Goal: Information Seeking & Learning: Find specific fact

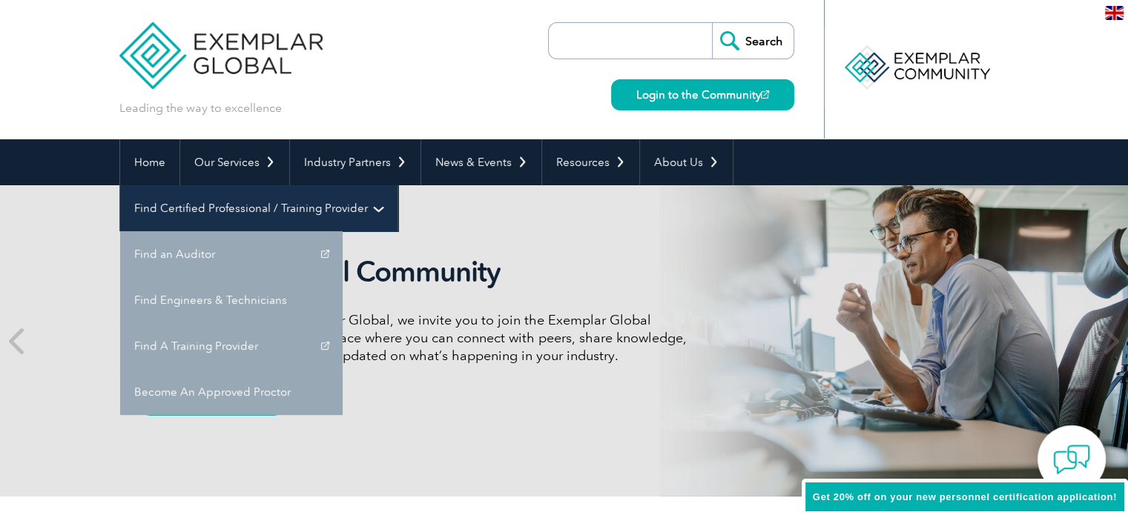
click at [397, 185] on link "Find Certified Professional / Training Provider" at bounding box center [258, 208] width 277 height 46
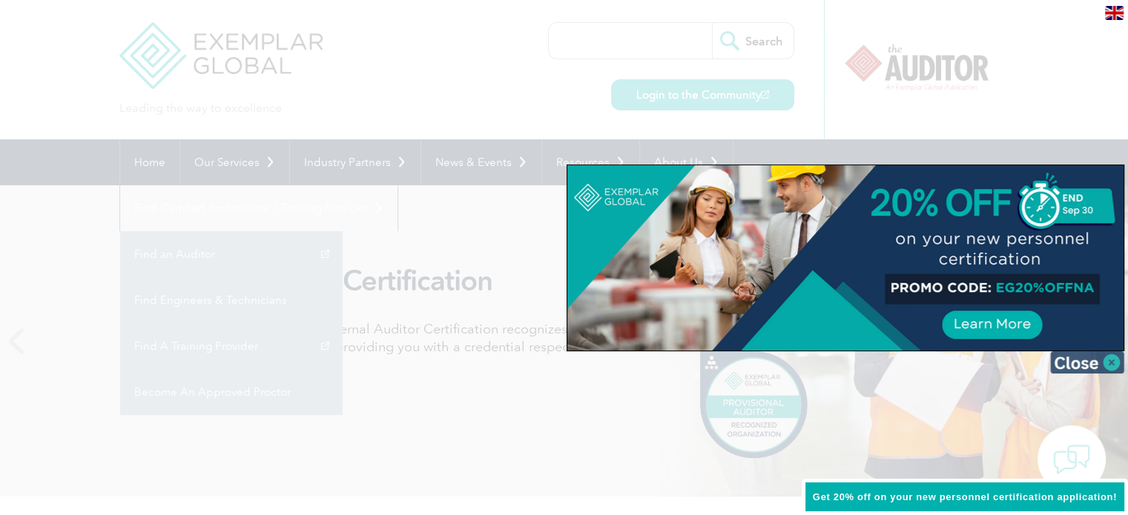
click at [1116, 362] on img at bounding box center [1087, 362] width 74 height 22
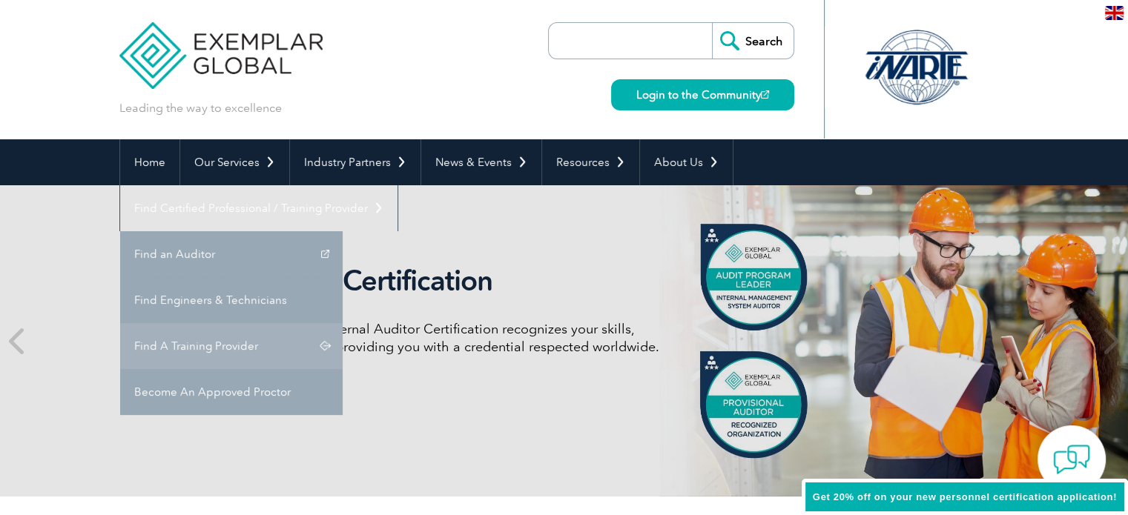
click at [343, 323] on link "Find A Training Provider" at bounding box center [231, 346] width 222 height 46
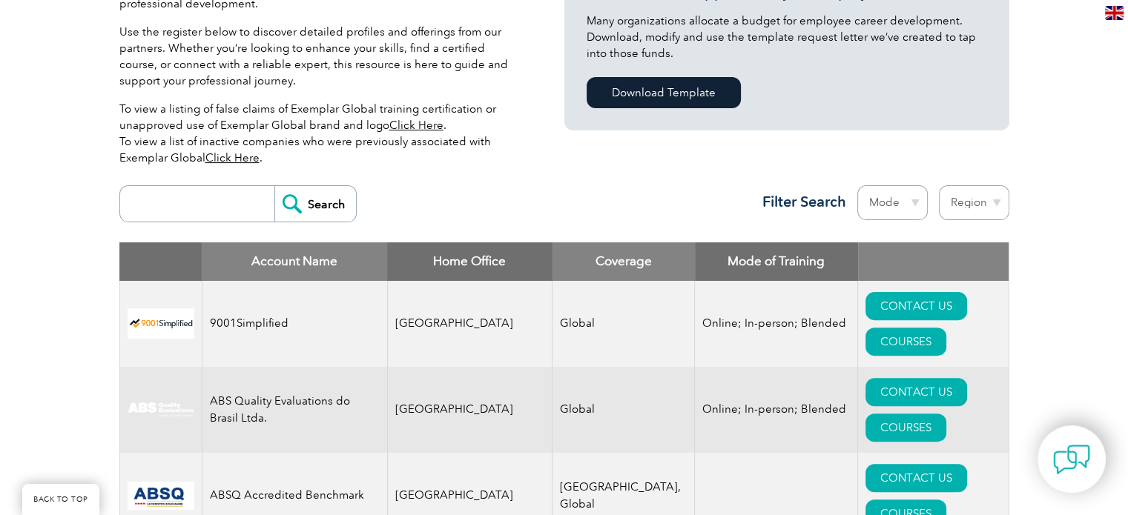
scroll to position [352, 0]
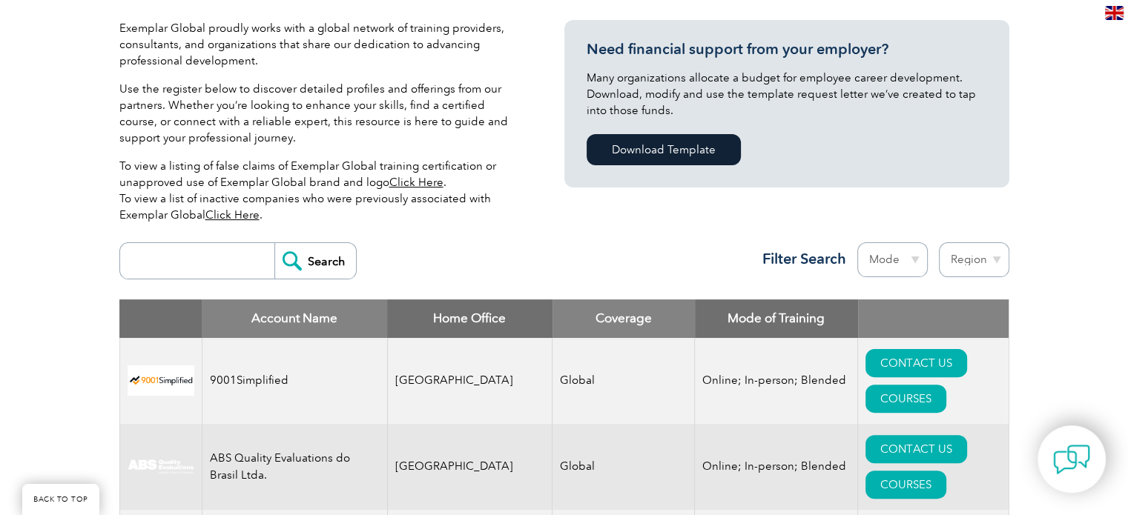
click at [152, 257] on input "search" at bounding box center [201, 261] width 147 height 36
type input "tnv certification pvt ltd"
click at [300, 260] on input "Search" at bounding box center [315, 261] width 82 height 36
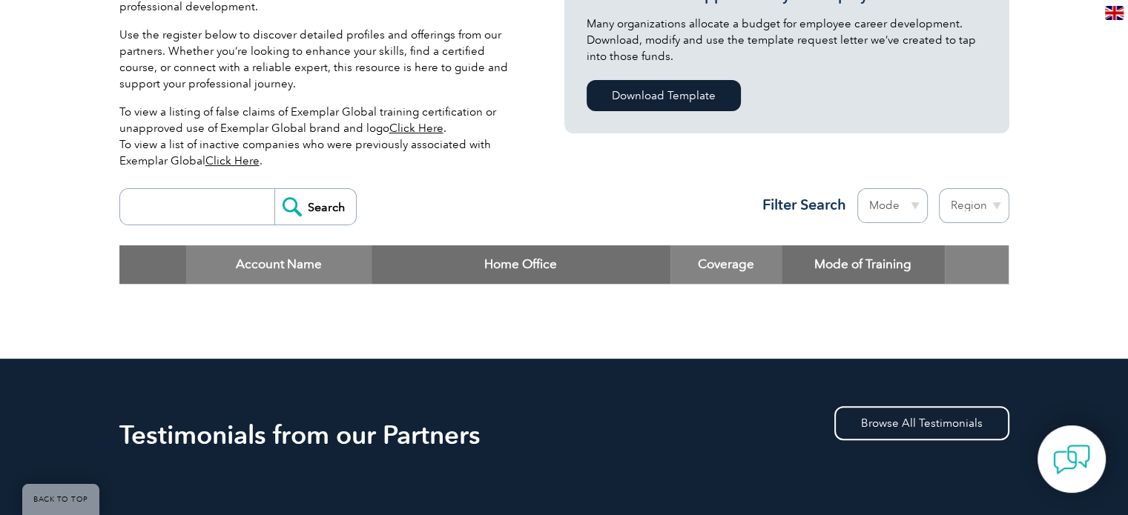
scroll to position [389, 0]
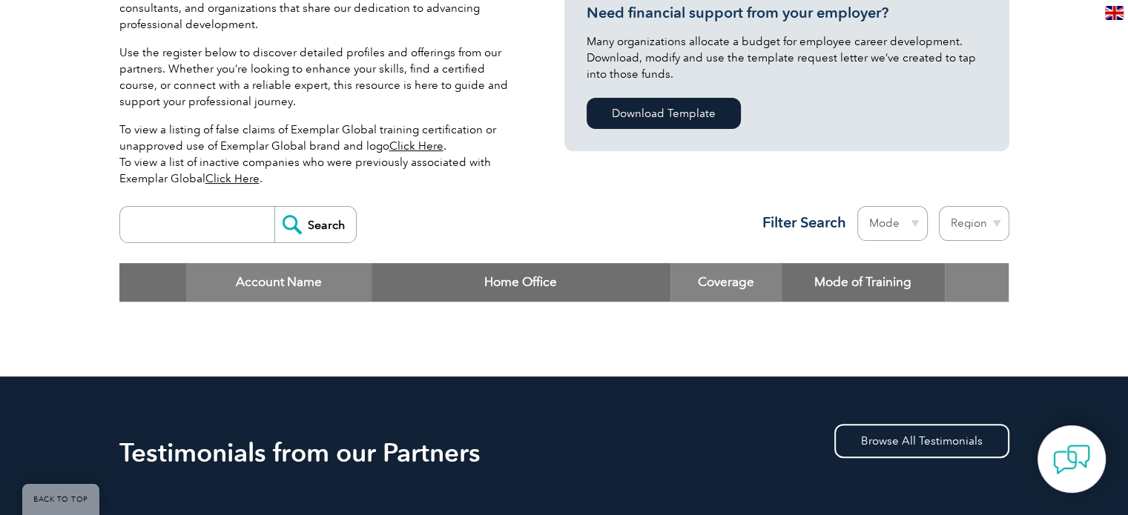
click at [202, 214] on input "search" at bounding box center [201, 225] width 147 height 36
type input "tnv certification limited"
click at [303, 228] on input "Search" at bounding box center [315, 225] width 82 height 36
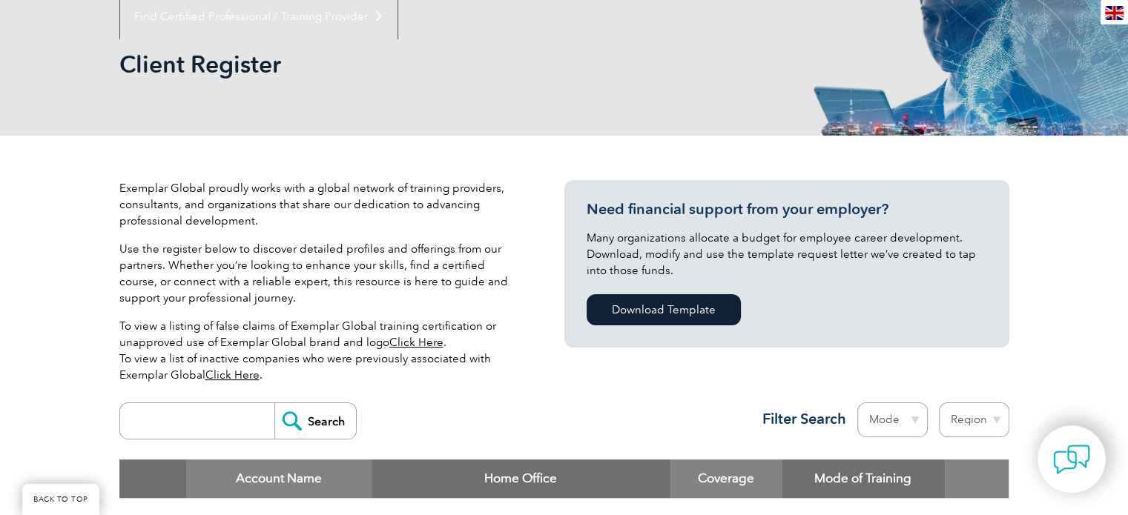
scroll to position [186, 0]
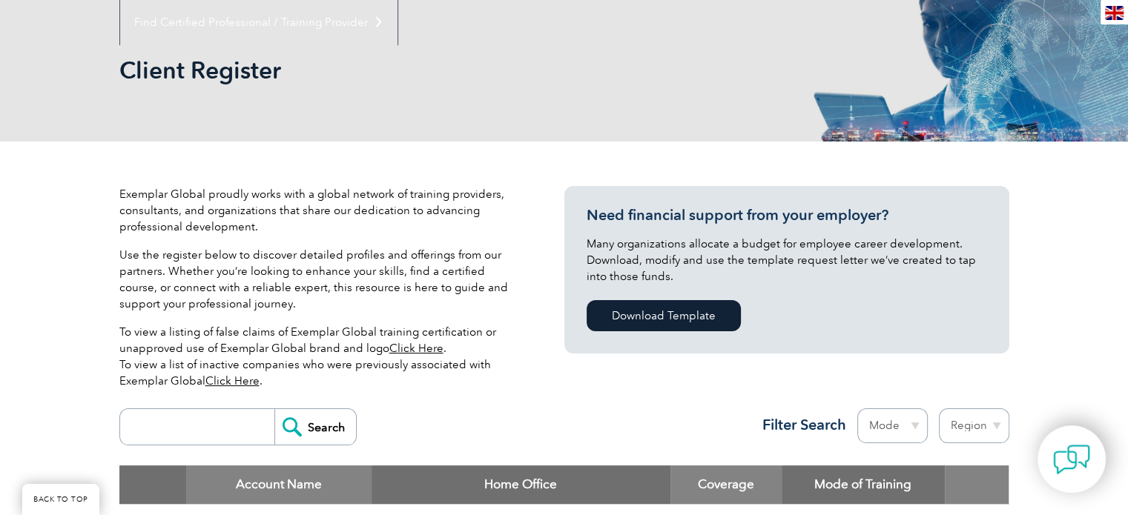
click at [196, 423] on input "search" at bounding box center [201, 427] width 147 height 36
type input "tnv"
click at [305, 429] on input "Search" at bounding box center [315, 427] width 82 height 36
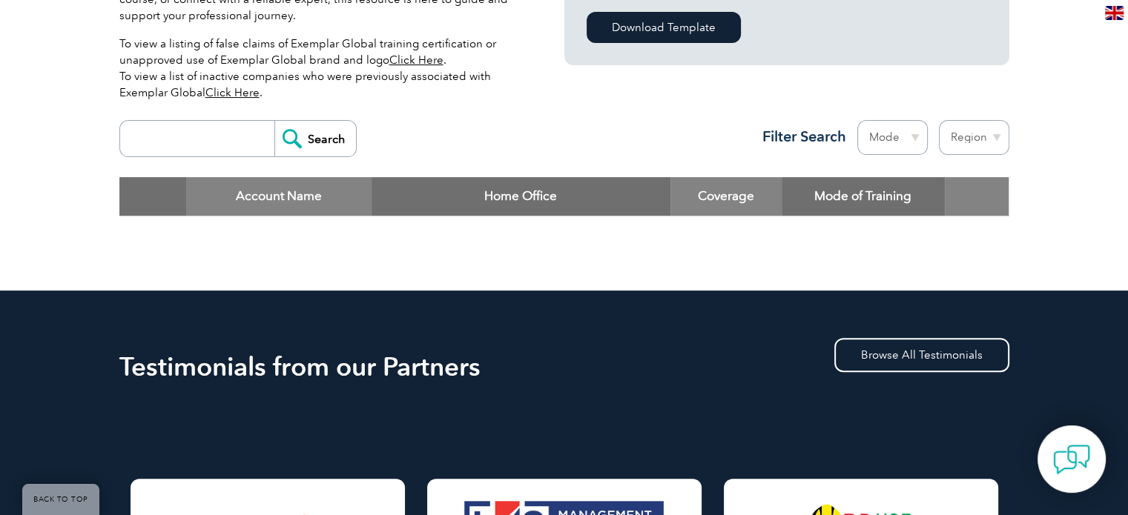
scroll to position [477, 0]
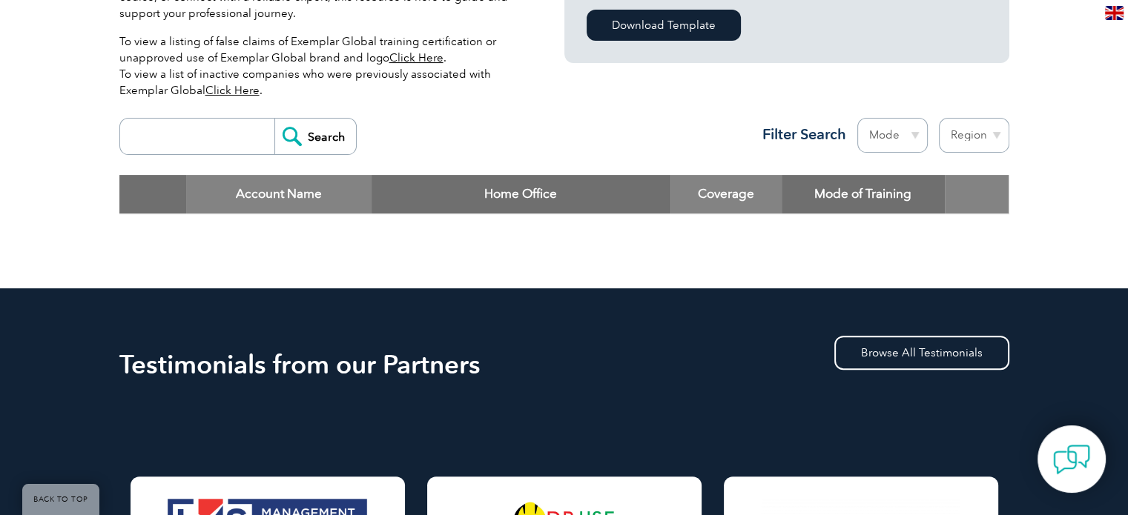
click at [213, 136] on input "search" at bounding box center [201, 137] width 147 height 36
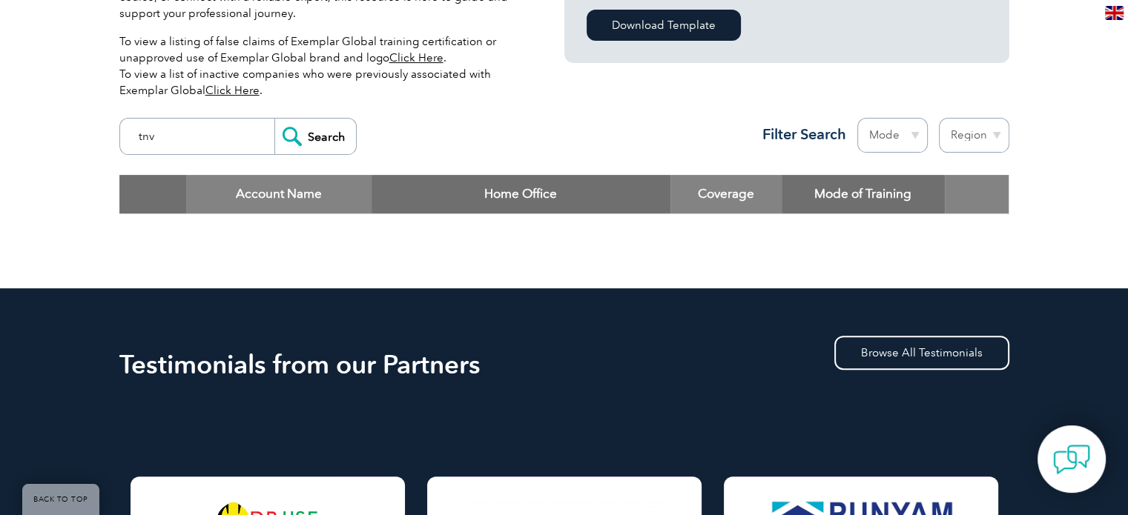
type input "tnv"
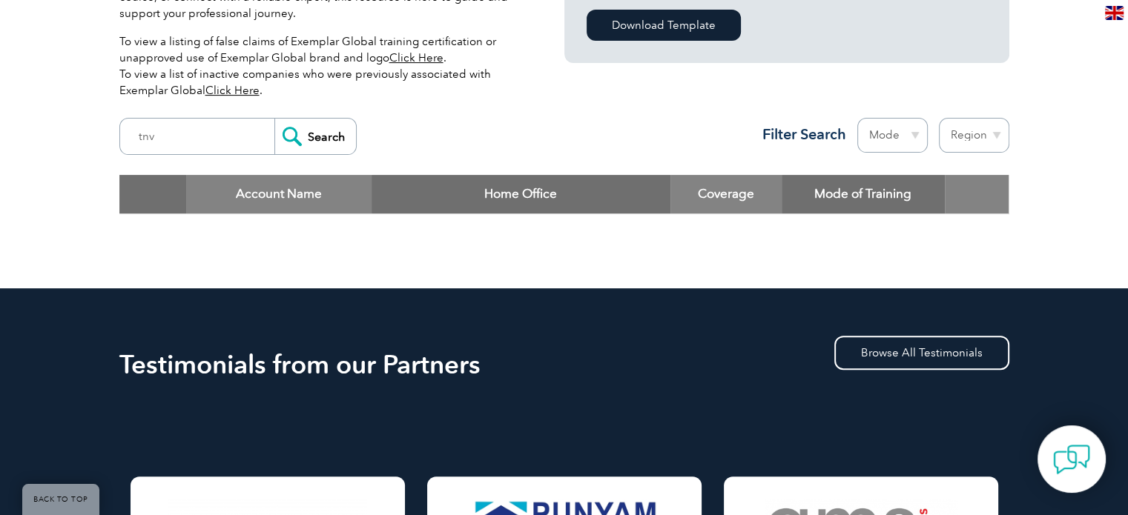
click at [309, 141] on input "Search" at bounding box center [315, 137] width 82 height 36
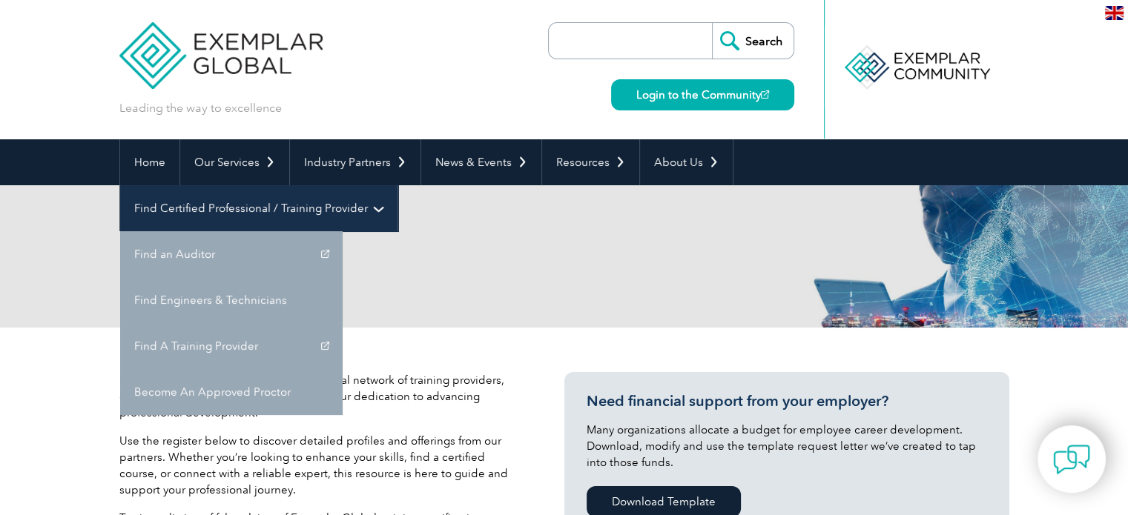
click at [397, 185] on link "Find Certified Professional / Training Provider" at bounding box center [258, 208] width 277 height 46
